Goal: Communication & Community: Answer question/provide support

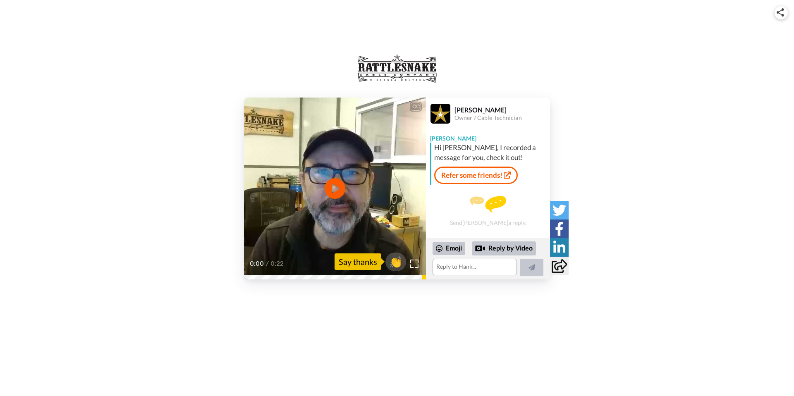
click at [315, 183] on video at bounding box center [335, 189] width 182 height 182
click at [460, 267] on textarea at bounding box center [474, 267] width 84 height 17
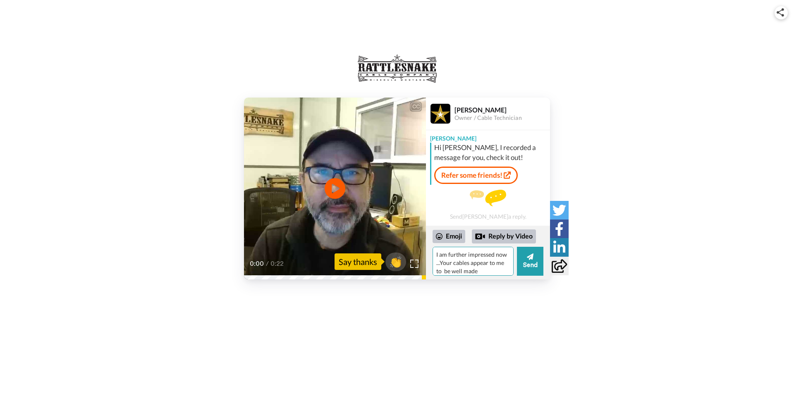
click at [468, 263] on textarea "I am further impressed now ...Your cables appear to me to be well made" at bounding box center [472, 261] width 81 height 29
click at [483, 270] on textarea "I am further impressed now ...Your product appear to me to be well made" at bounding box center [472, 261] width 81 height 29
type textarea "I am further impressed now ...Your product appear to me to be well made , I loo…"
click at [532, 265] on button "Send" at bounding box center [530, 261] width 26 height 29
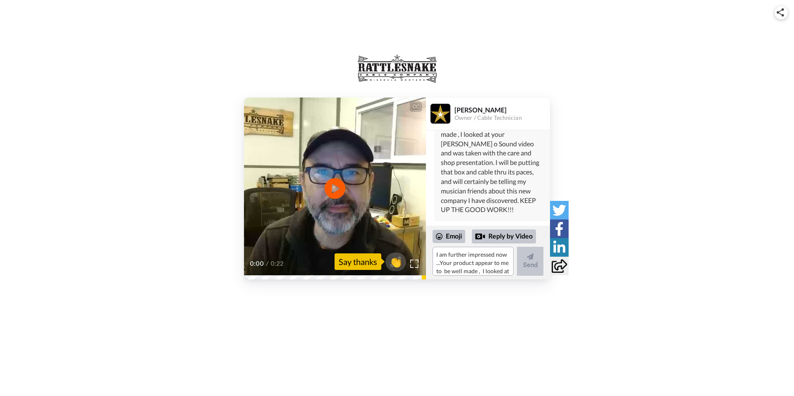
scroll to position [98, 0]
